Goal: Check status: Check status

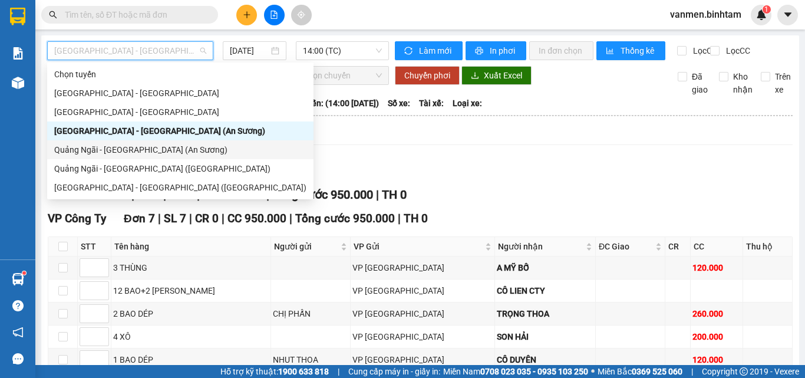
click at [83, 153] on div "Quảng Ngãi - [GEOGRAPHIC_DATA] (An Sương)" at bounding box center [180, 149] width 252 height 13
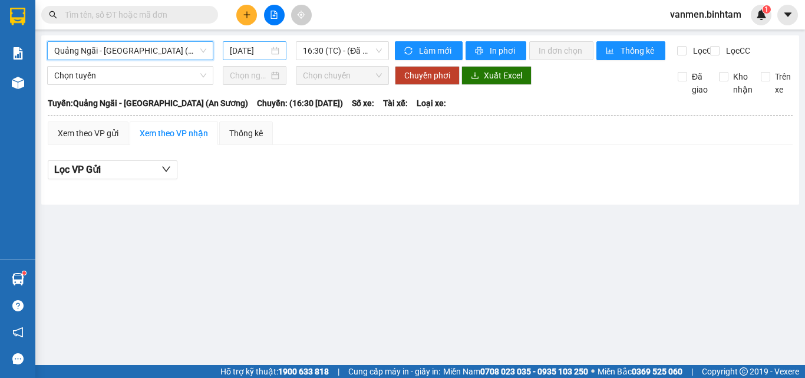
click at [236, 52] on input "[DATE]" at bounding box center [249, 50] width 39 height 13
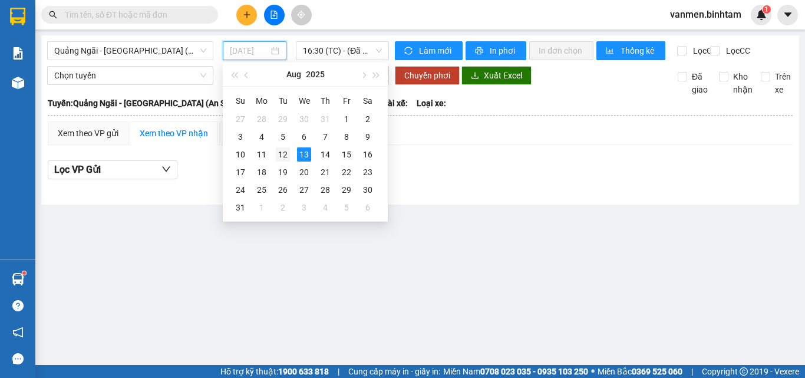
click at [281, 151] on div "12" at bounding box center [283, 154] width 14 height 14
type input "[DATE]"
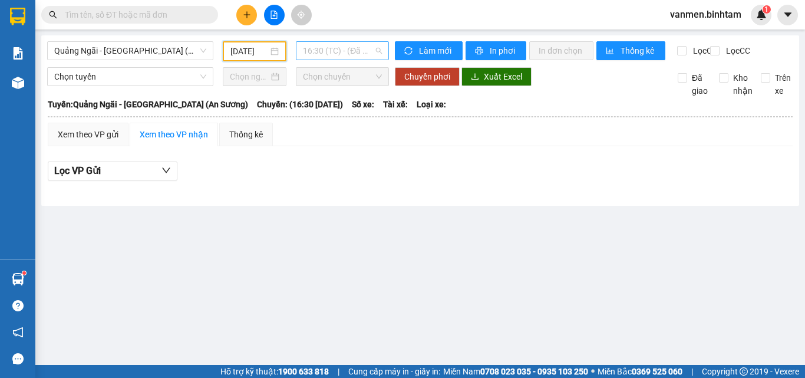
click at [315, 54] on span "16:30 (TC) - (Đã hủy)" at bounding box center [342, 51] width 79 height 18
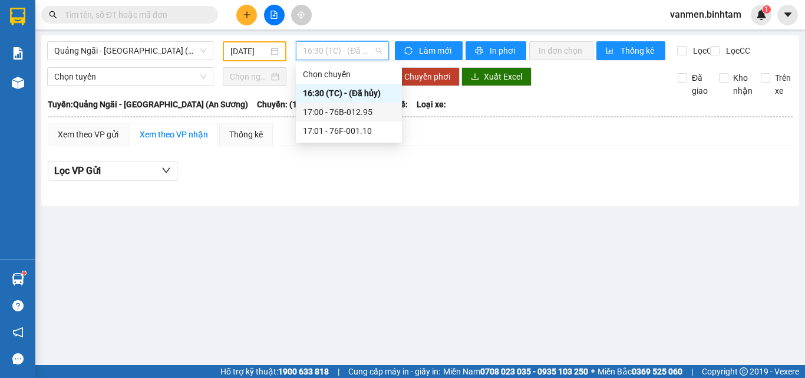
click at [327, 113] on div "17:00 - 76B-012.95" at bounding box center [349, 112] width 92 height 13
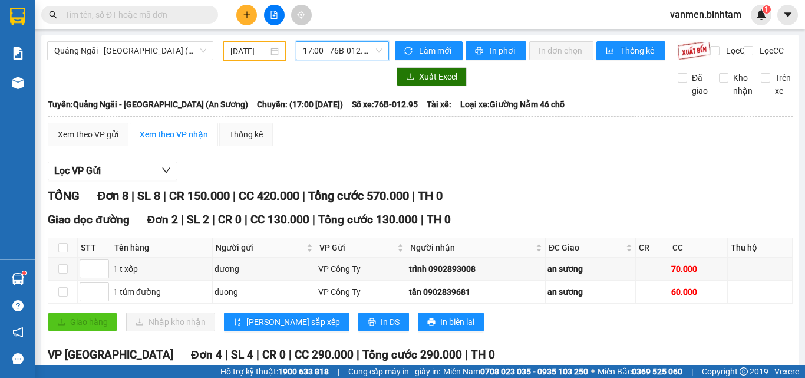
click at [344, 50] on span "17:00 - 76B-012.95" at bounding box center [342, 51] width 79 height 18
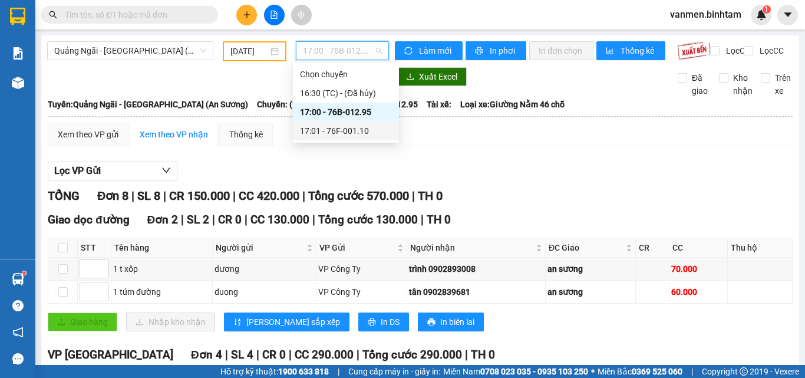
click at [343, 133] on div "17:01 - 76F-001.10" at bounding box center [346, 130] width 92 height 13
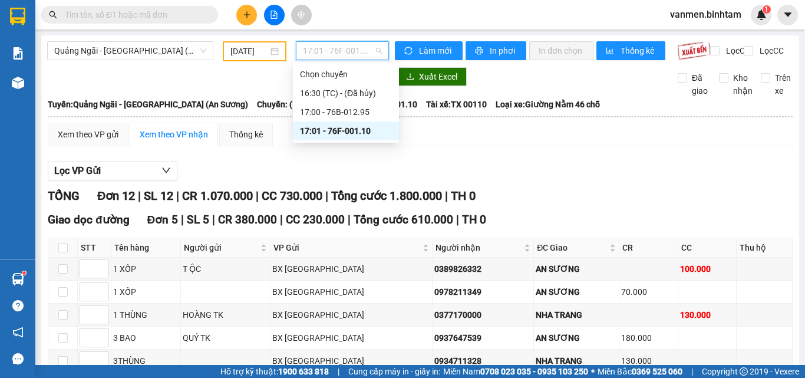
click at [317, 52] on span "17:01 - 76F-001.10" at bounding box center [342, 51] width 79 height 18
click at [321, 111] on div "17:00 - 76B-012.95" at bounding box center [346, 112] width 92 height 13
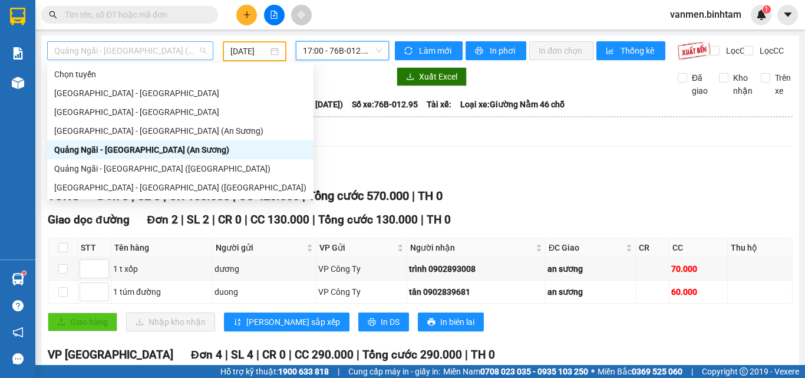
click at [145, 47] on span "Quảng Ngãi - [GEOGRAPHIC_DATA] (An Sương)" at bounding box center [130, 51] width 152 height 18
click at [135, 165] on div "Quảng Ngãi - [GEOGRAPHIC_DATA] ([GEOGRAPHIC_DATA])" at bounding box center [180, 168] width 252 height 13
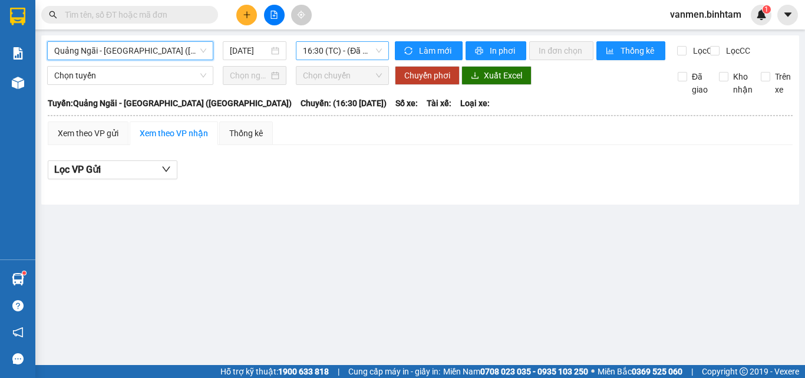
click at [313, 48] on span "16:30 (TC) - (Đã hủy)" at bounding box center [342, 51] width 79 height 18
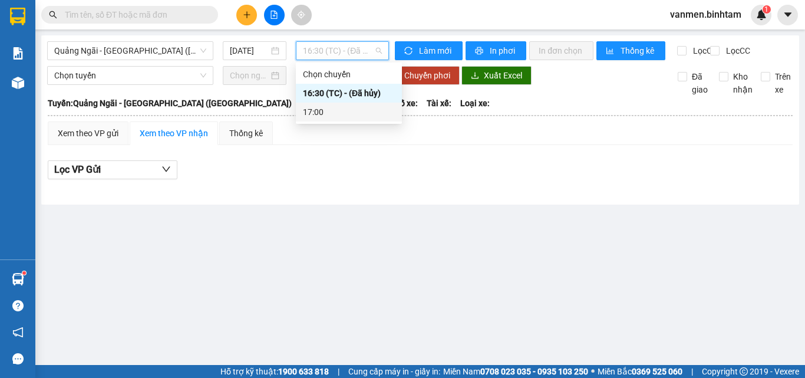
click at [313, 115] on div "17:00" at bounding box center [349, 112] width 92 height 13
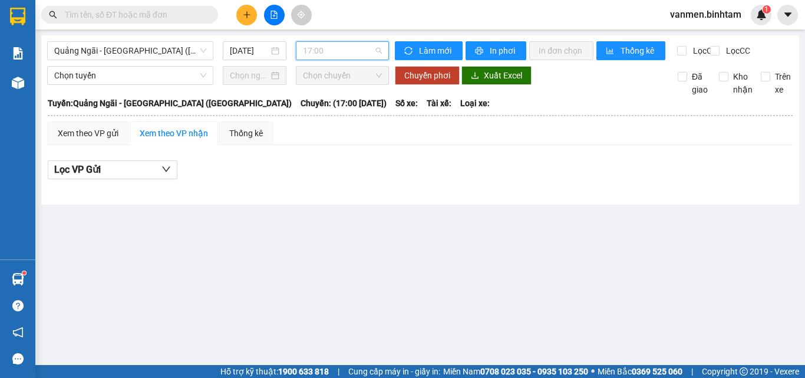
click at [338, 43] on span "17:00" at bounding box center [342, 51] width 79 height 18
click at [268, 51] on input "[DATE]" at bounding box center [249, 50] width 39 height 13
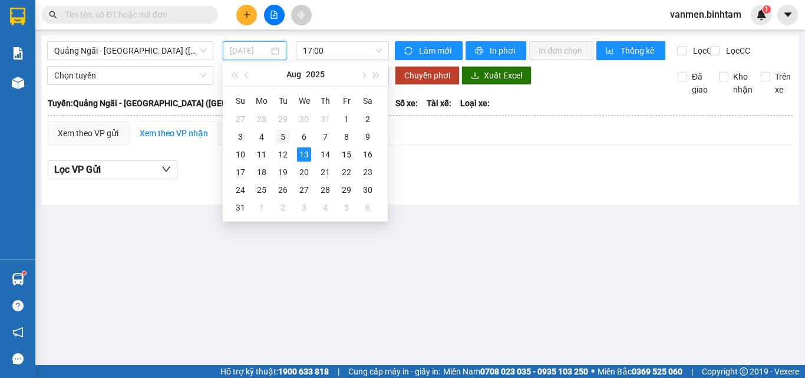
drag, startPoint x: 285, startPoint y: 153, endPoint x: 282, endPoint y: 142, distance: 11.6
click at [283, 143] on tbody "27 28 29 30 31 1 2 3 4 5 6 7 8 9 10 11 12 13 14 15 16 17 18 19 20 21 22 23 24 2…" at bounding box center [304, 163] width 149 height 106
click at [281, 153] on div "12" at bounding box center [283, 154] width 14 height 14
type input "[DATE]"
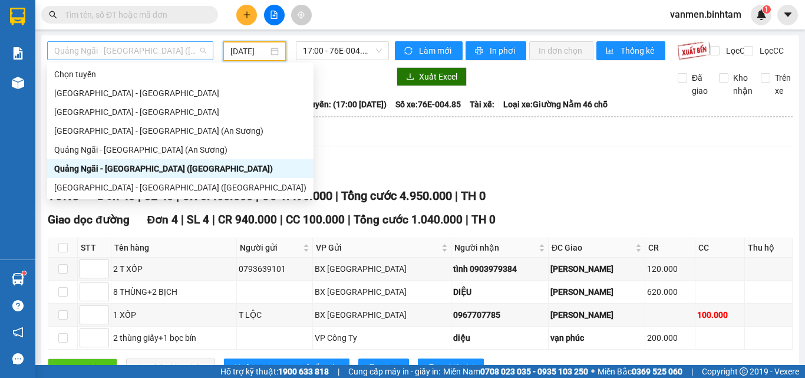
click at [118, 48] on span "Quảng Ngãi - [GEOGRAPHIC_DATA] ([GEOGRAPHIC_DATA])" at bounding box center [130, 51] width 152 height 18
click at [126, 152] on div "Quảng Ngãi - [GEOGRAPHIC_DATA] (An Sương)" at bounding box center [180, 149] width 252 height 13
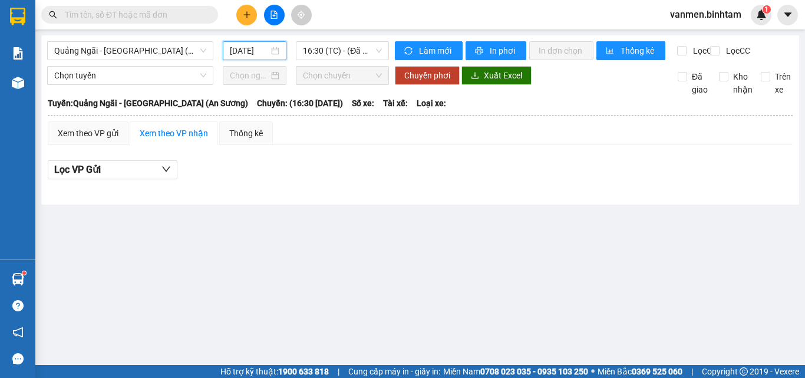
click at [264, 48] on input "[DATE]" at bounding box center [249, 50] width 39 height 13
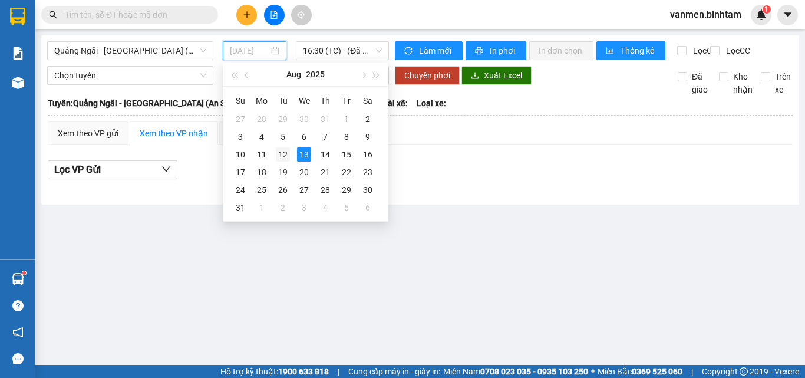
click at [285, 152] on div "12" at bounding box center [283, 154] width 14 height 14
type input "[DATE]"
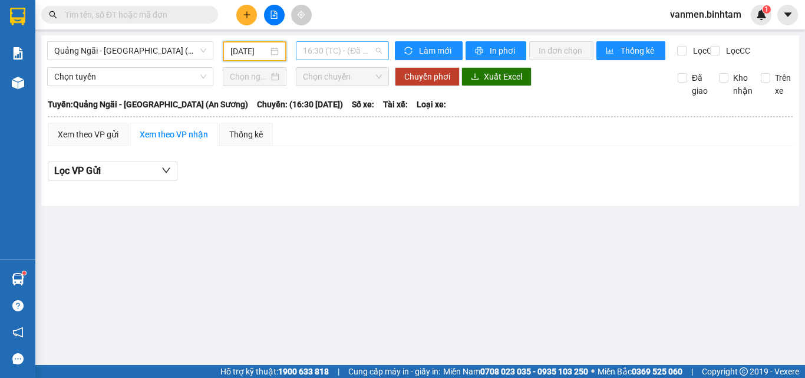
click at [325, 55] on span "16:30 (TC) - (Đã hủy)" at bounding box center [342, 51] width 79 height 18
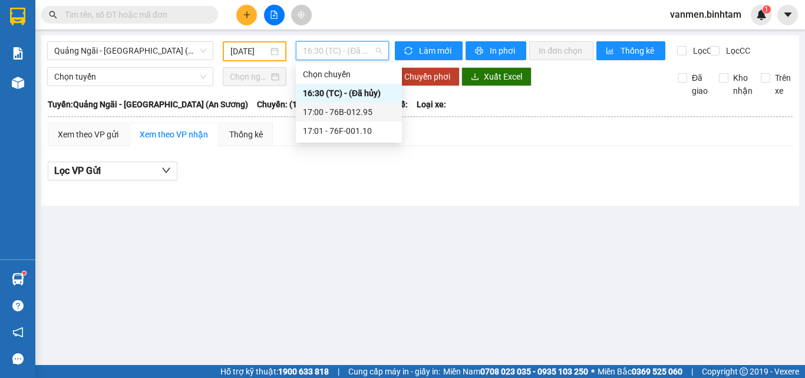
click at [333, 113] on div "17:00 - 76B-012.95" at bounding box center [349, 112] width 92 height 13
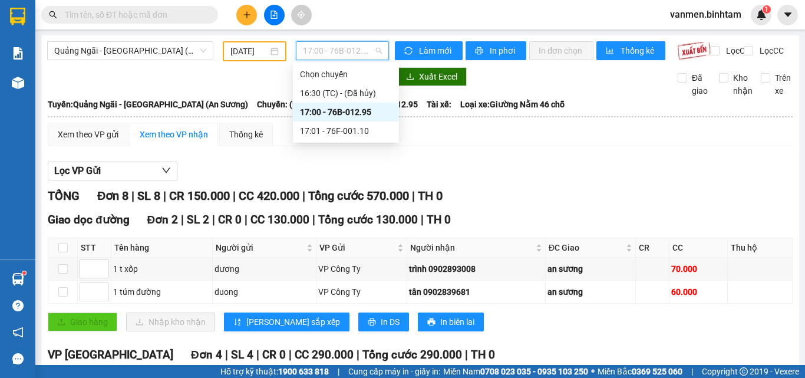
click at [338, 50] on span "17:00 - 76B-012.95" at bounding box center [342, 51] width 79 height 18
click at [360, 130] on div "17:01 - 76F-001.10" at bounding box center [346, 130] width 92 height 13
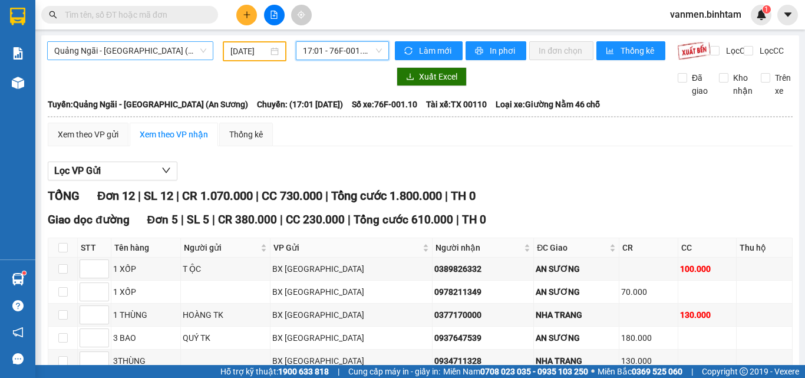
click at [158, 51] on span "Quảng Ngãi - [GEOGRAPHIC_DATA] (An Sương)" at bounding box center [130, 51] width 152 height 18
